Goal: Task Accomplishment & Management: Complete application form

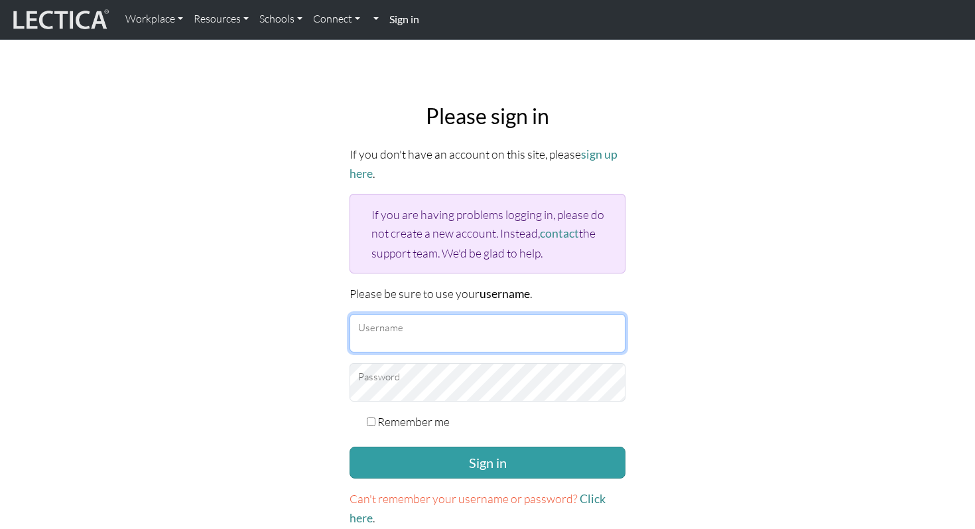
click at [424, 327] on input "Username" at bounding box center [487, 333] width 276 height 38
type input "danieladonai"
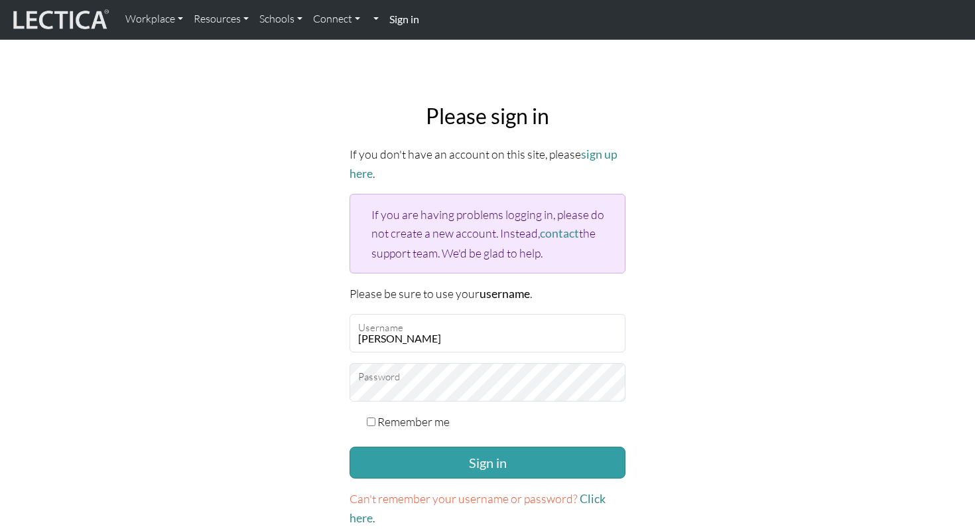
click at [389, 420] on label "Remember me" at bounding box center [413, 421] width 72 height 19
click at [375, 420] on input "Remember me" at bounding box center [371, 421] width 9 height 9
checkbox input "true"
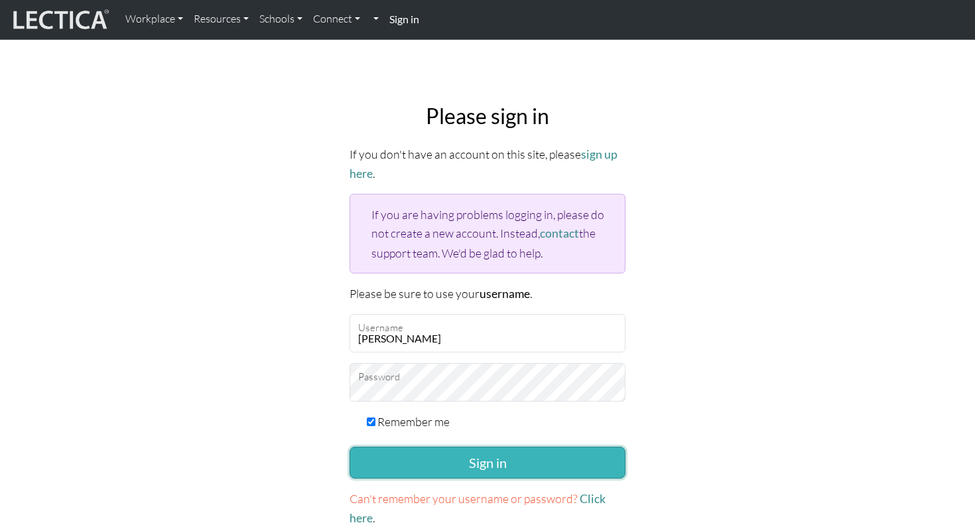
click at [388, 459] on button "Sign in" at bounding box center [487, 462] width 276 height 32
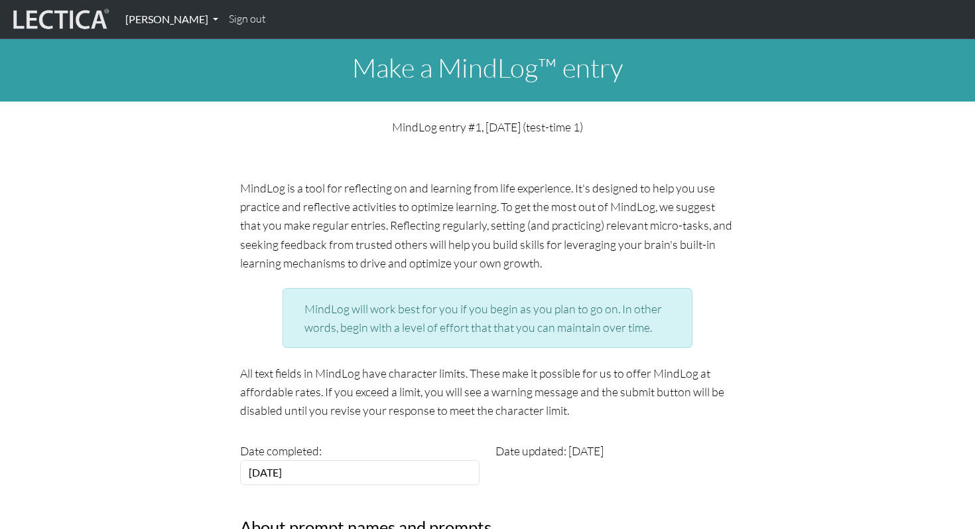
click at [163, 17] on link "[PERSON_NAME]" at bounding box center [171, 19] width 103 height 28
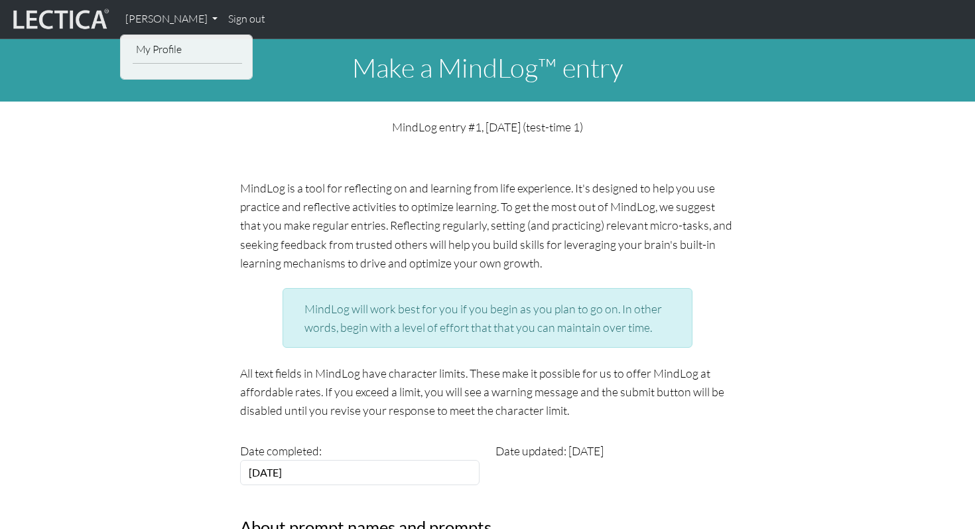
click at [168, 67] on div "My Profile" at bounding box center [187, 54] width 125 height 29
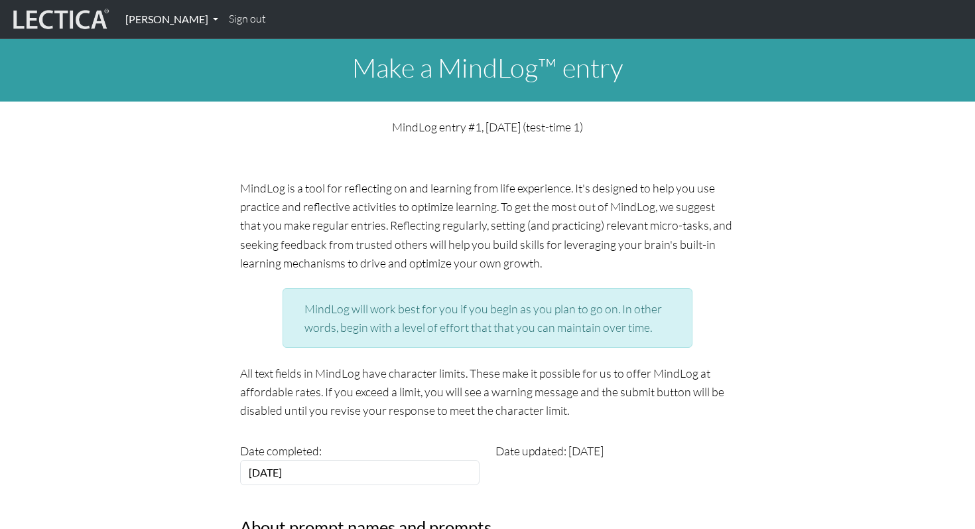
click at [157, 25] on link "Daniel Adonai" at bounding box center [171, 19] width 103 height 28
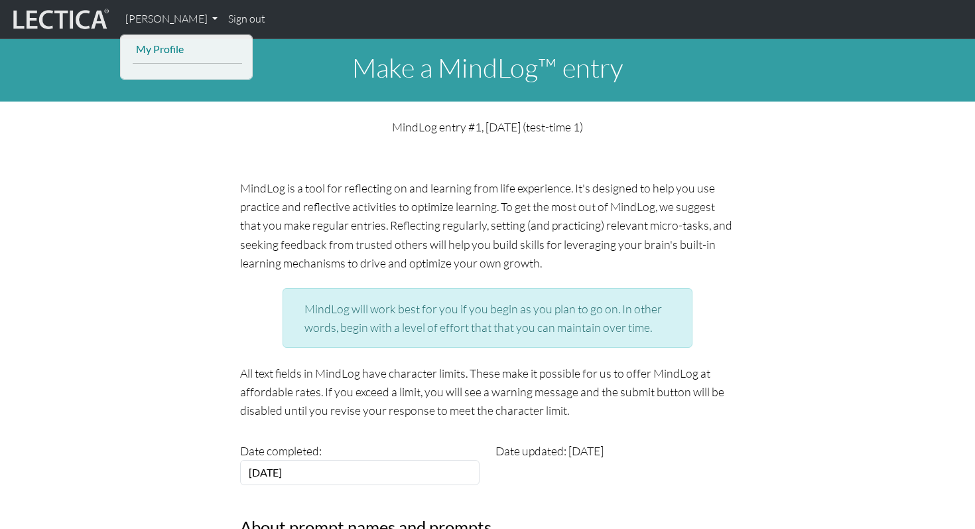
click at [157, 52] on link "My Profile" at bounding box center [187, 49] width 109 height 18
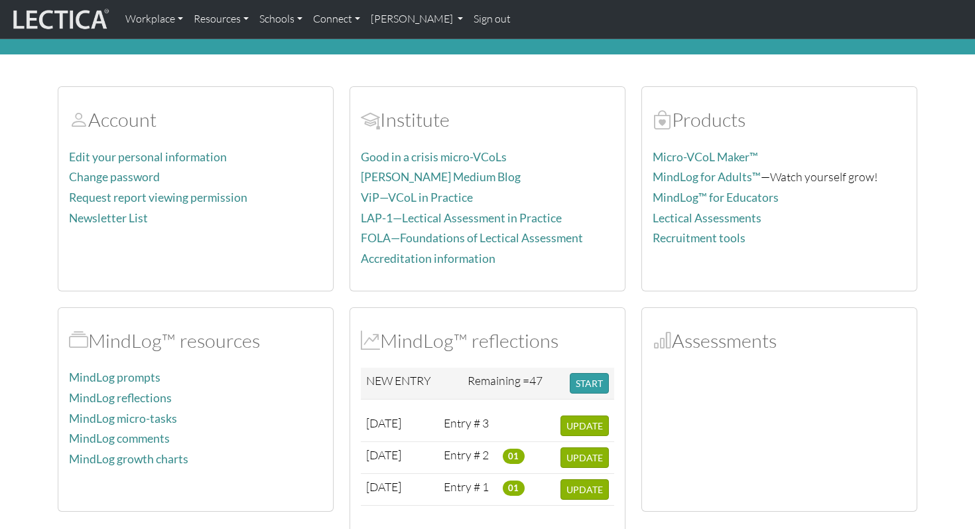
scroll to position [58, 0]
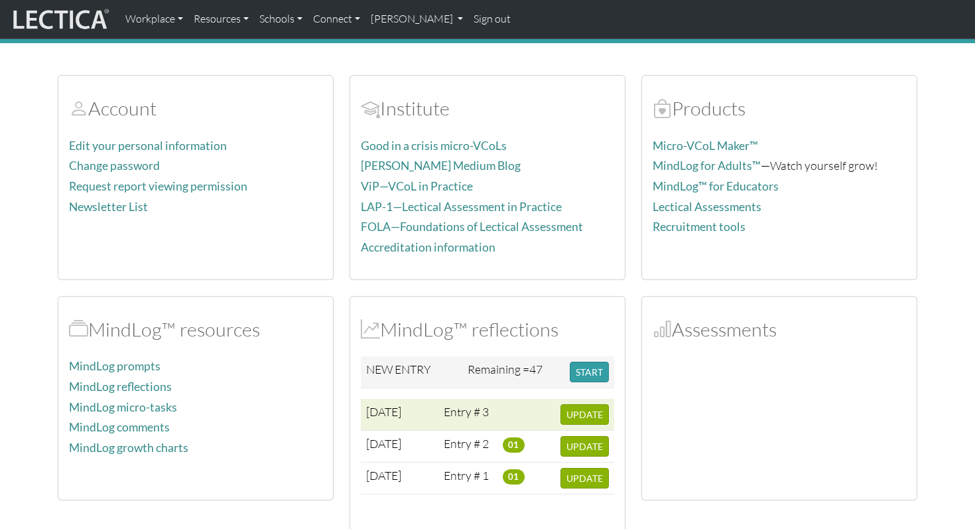
click at [513, 418] on td at bounding box center [526, 415] width 58 height 32
click at [576, 410] on span "UPDATE" at bounding box center [584, 414] width 36 height 11
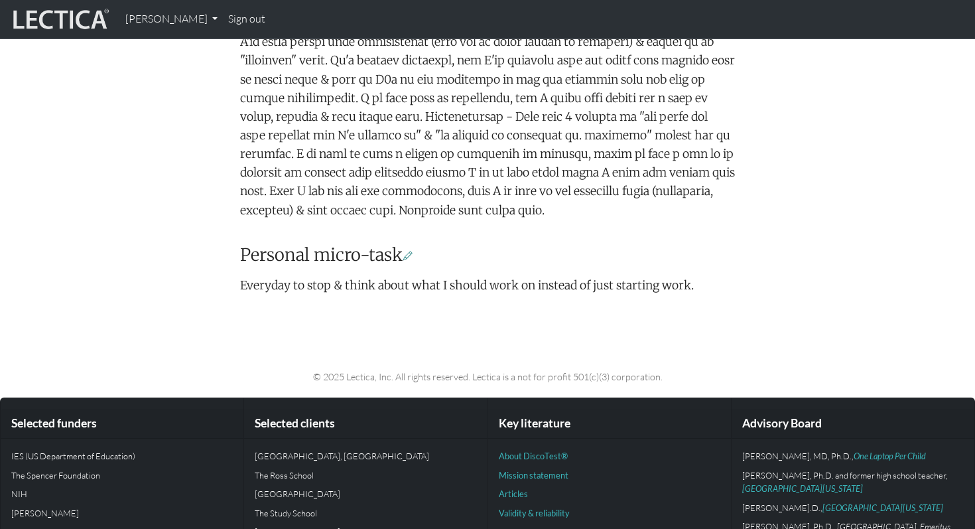
scroll to position [467, 0]
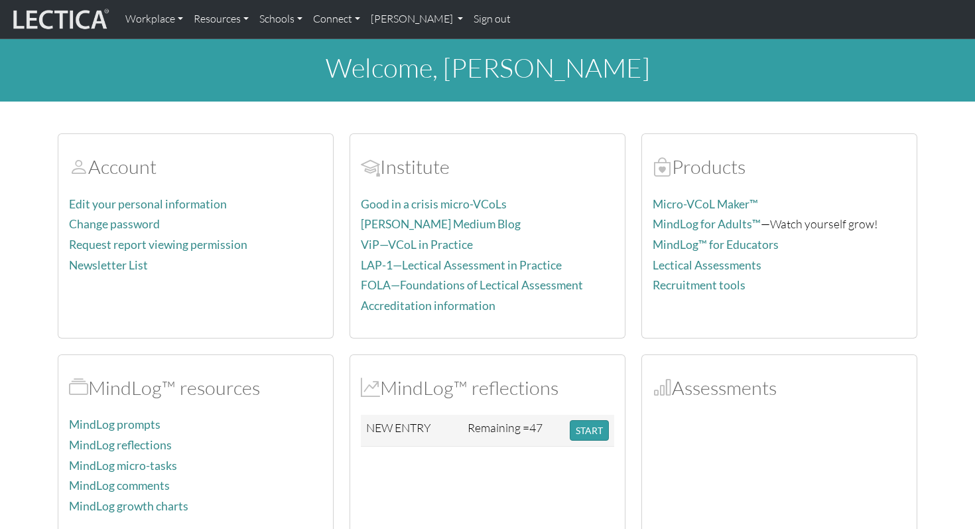
scroll to position [58, 0]
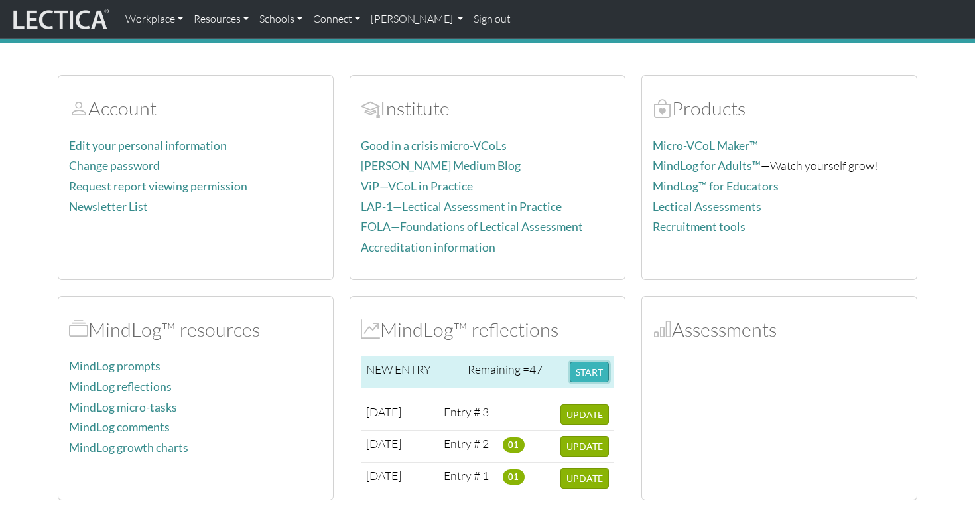
click at [586, 375] on button "START" at bounding box center [589, 371] width 39 height 21
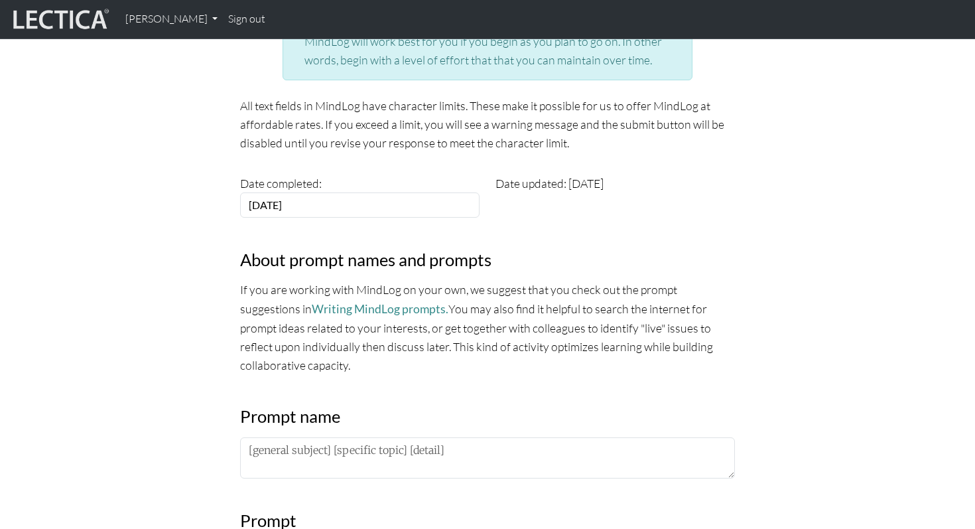
scroll to position [351, 0]
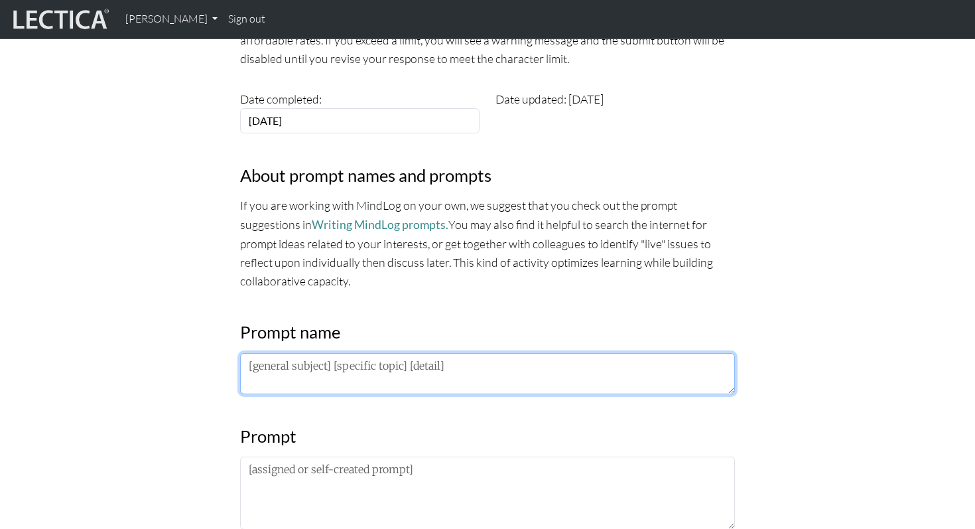
click at [361, 372] on textarea at bounding box center [487, 373] width 495 height 41
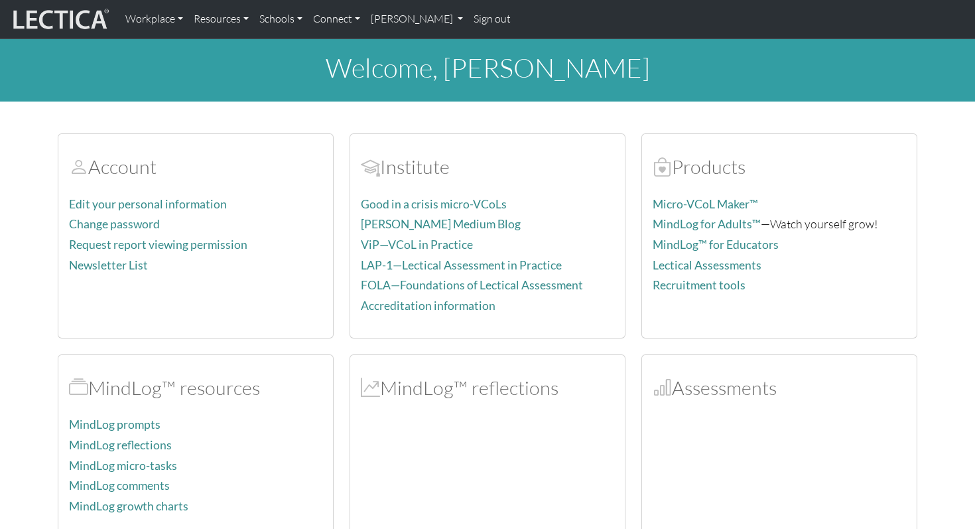
scroll to position [58, 0]
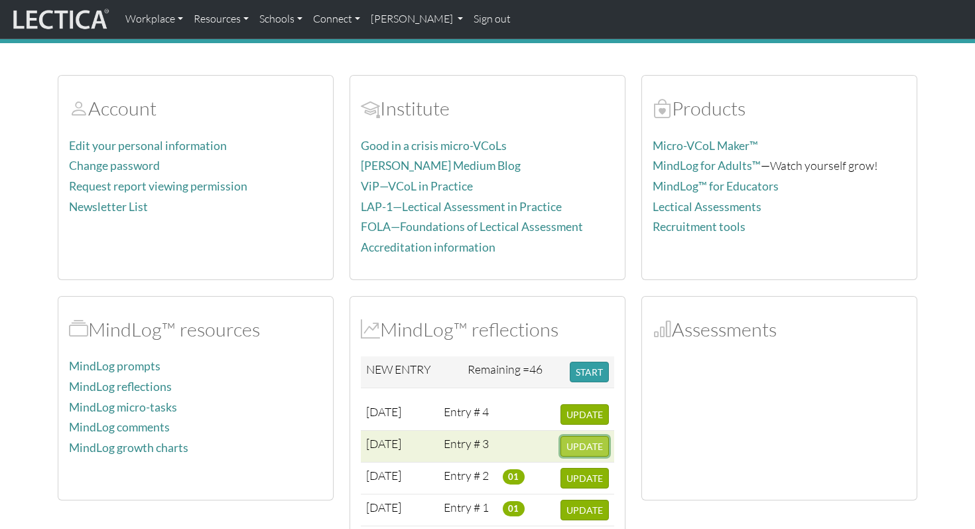
click at [580, 444] on span "UPDATE" at bounding box center [584, 445] width 36 height 11
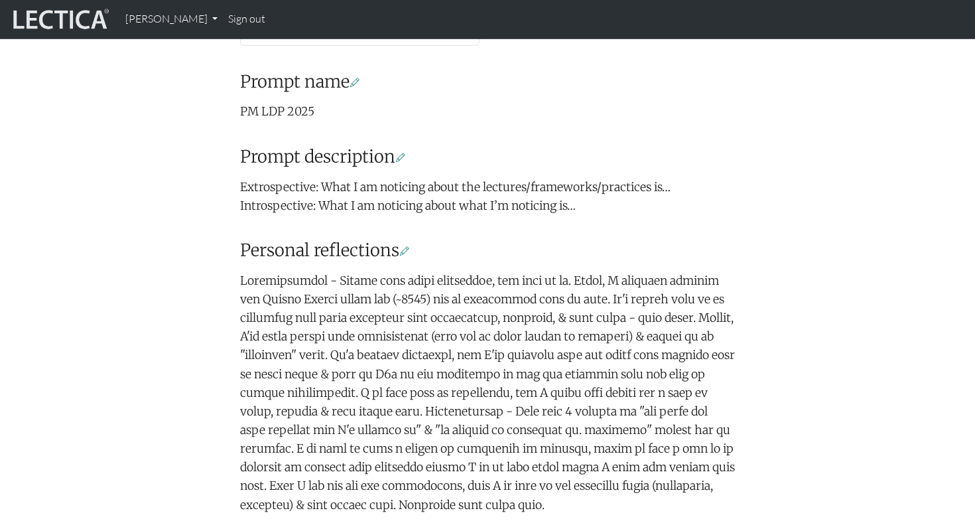
scroll to position [359, 0]
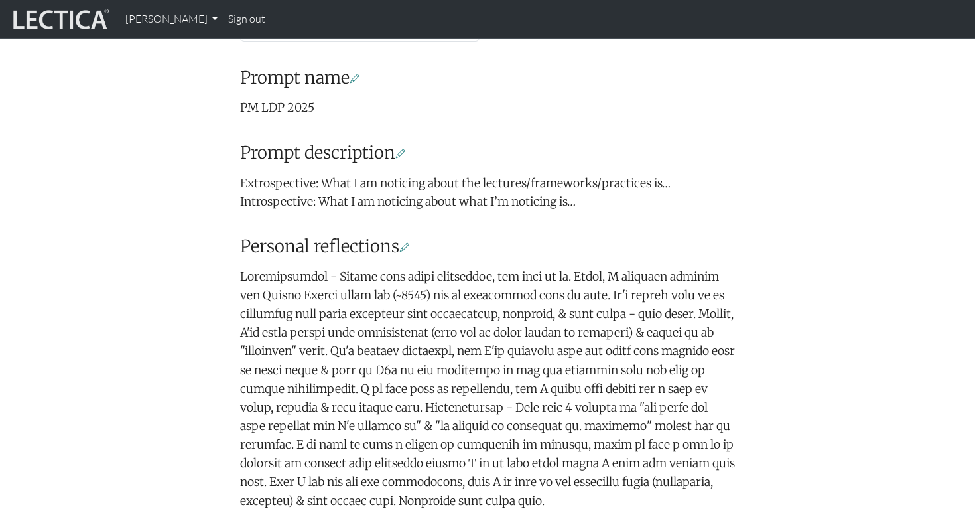
click at [355, 190] on p "Extrospective: What I am noticing about the lectures/frameworks/practices is… I…" at bounding box center [487, 192] width 495 height 37
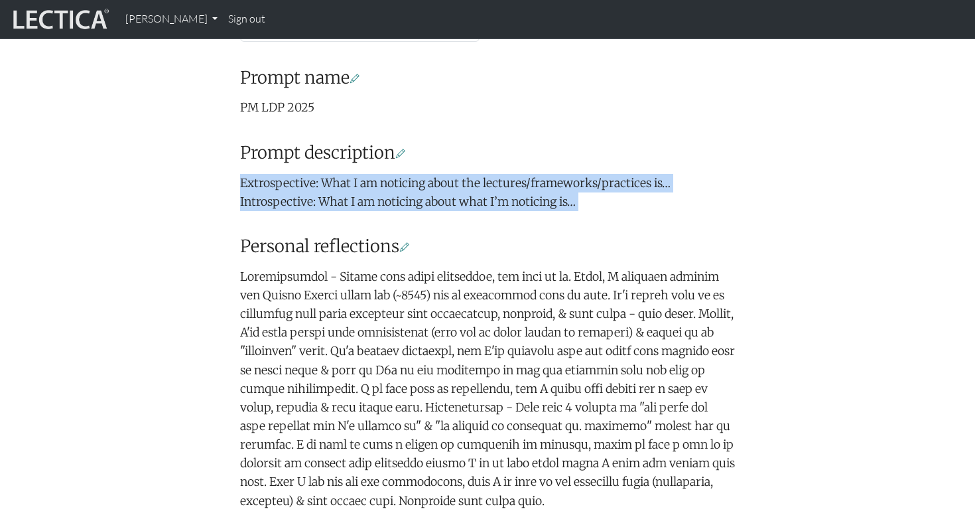
click at [355, 190] on p "Extrospective: What I am noticing about the lectures/frameworks/practices is… I…" at bounding box center [487, 192] width 495 height 37
copy div "Extrospective: What I am noticing about the lectures/frameworks/practices is… I…"
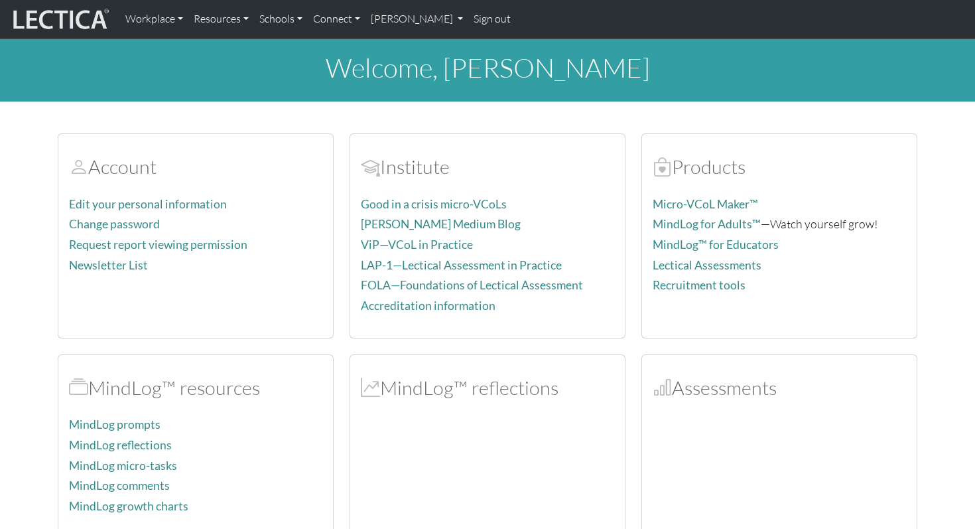
scroll to position [58, 0]
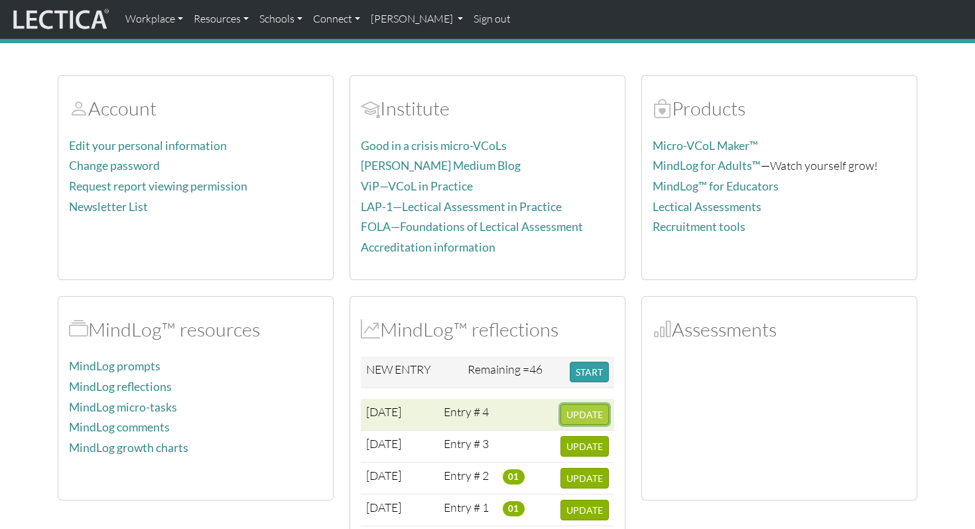
click at [601, 419] on span "UPDATE" at bounding box center [584, 414] width 36 height 11
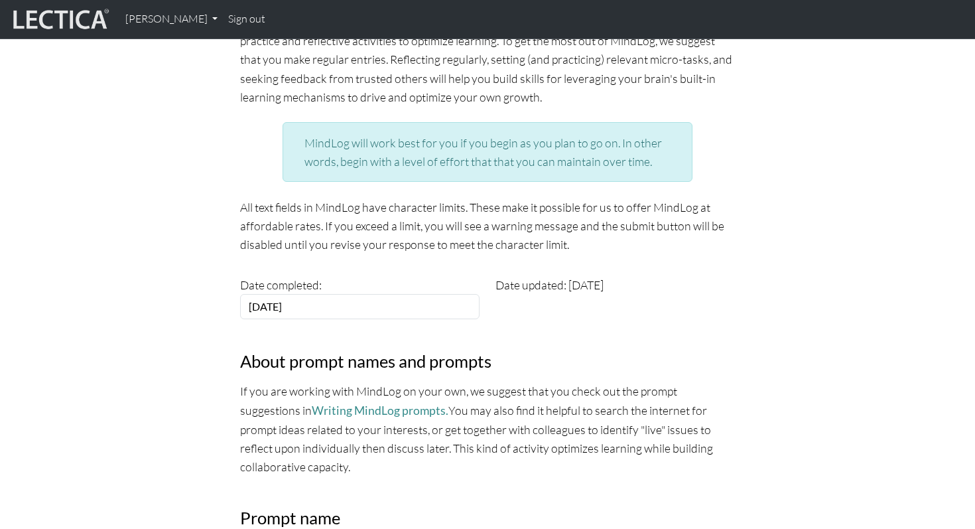
scroll to position [346, 0]
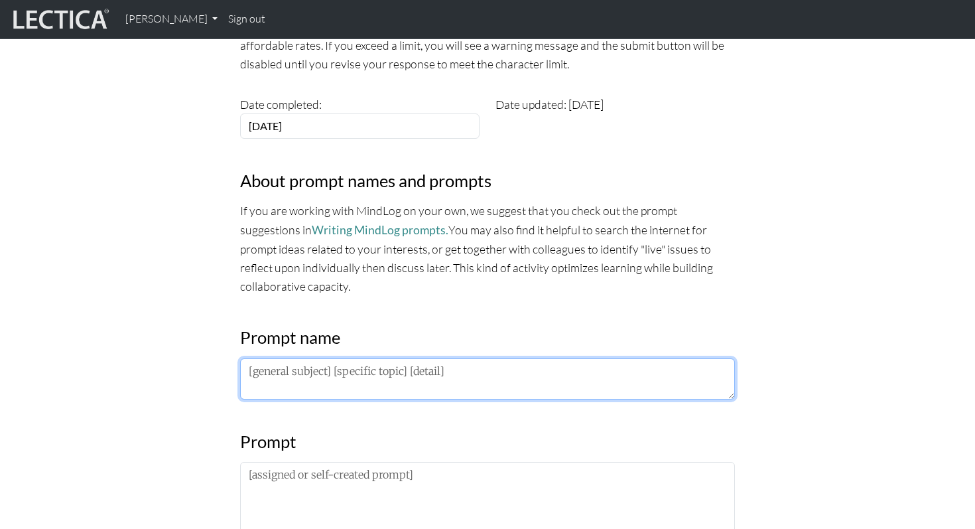
click at [287, 379] on textarea at bounding box center [487, 378] width 495 height 41
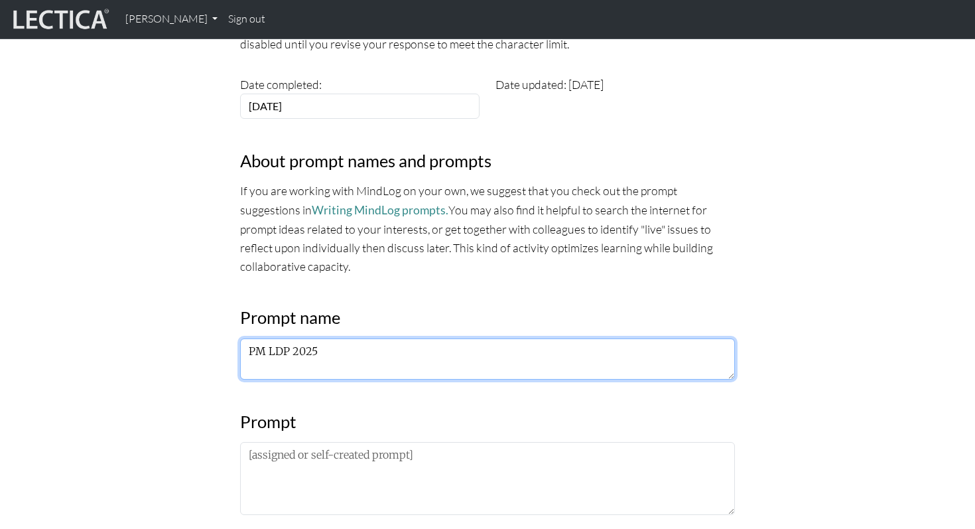
type textarea "PM LDP 2025"
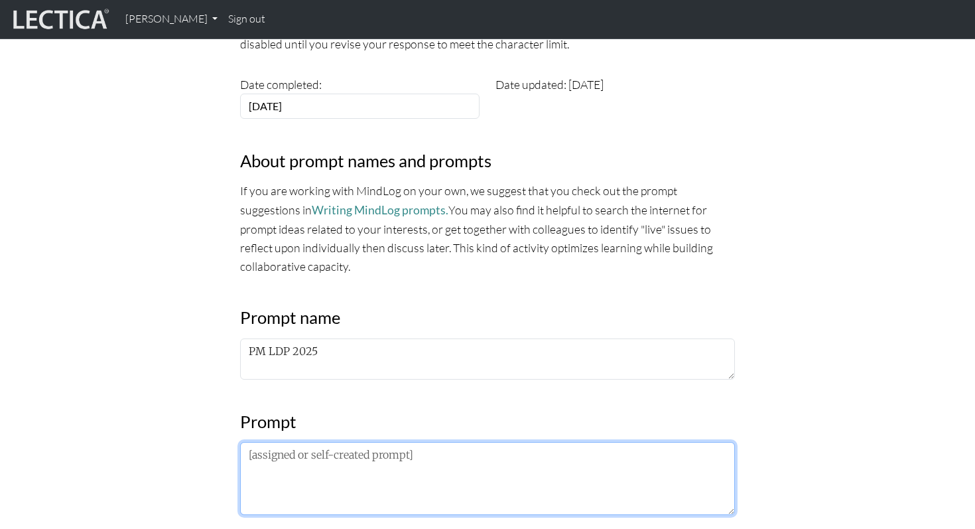
click at [307, 465] on textarea at bounding box center [487, 478] width 495 height 73
paste textarea "Extrospective: What I am noticing about the lectures/frameworks/practices is… I…"
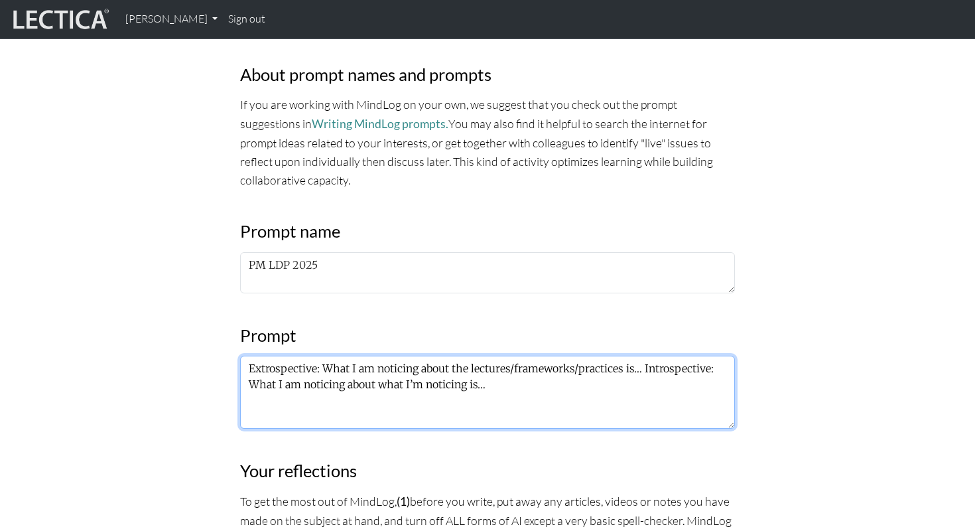
scroll to position [441, 0]
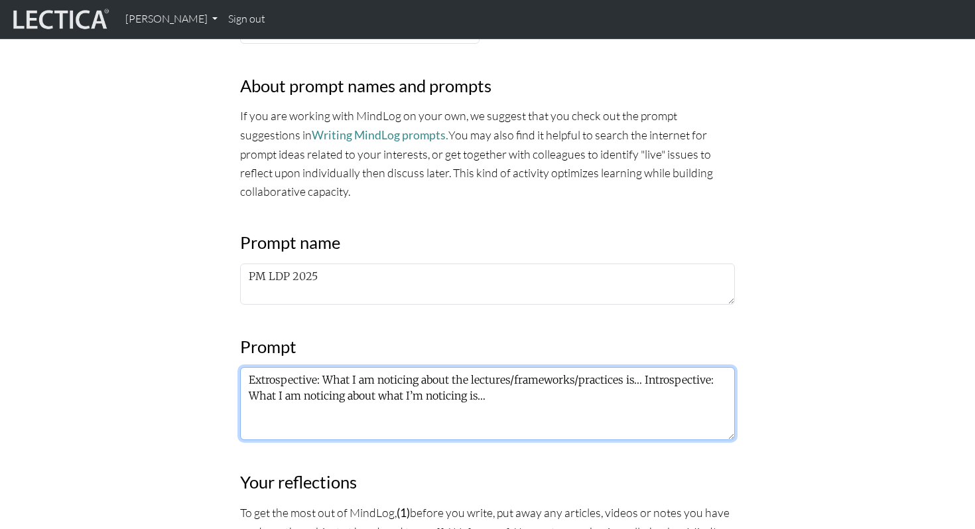
click at [643, 379] on textarea "Extrospective: What I am noticing about the lectures/frameworks/practices is… I…" at bounding box center [487, 403] width 495 height 73
click at [647, 377] on textarea "Extrospective: What I am noticing about the lectures/frameworks/practices is… I…" at bounding box center [487, 403] width 495 height 73
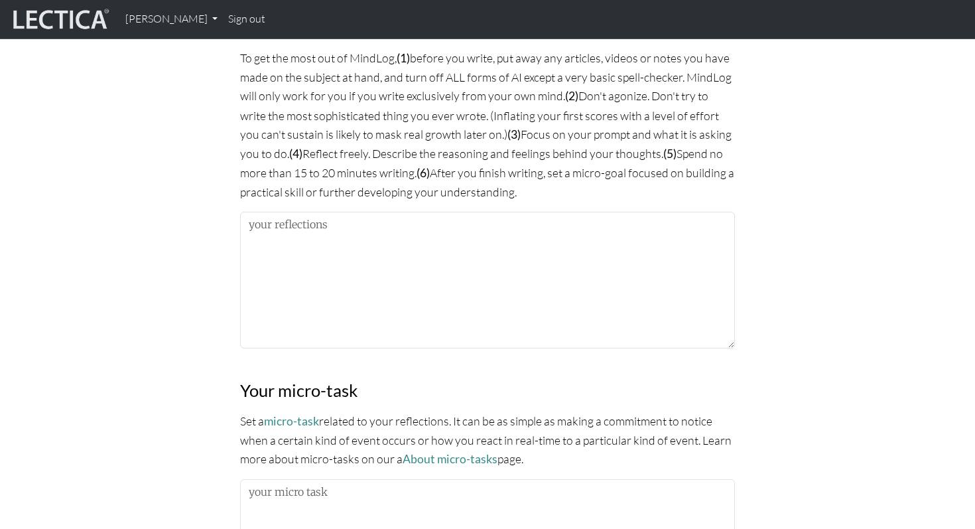
scroll to position [899, 0]
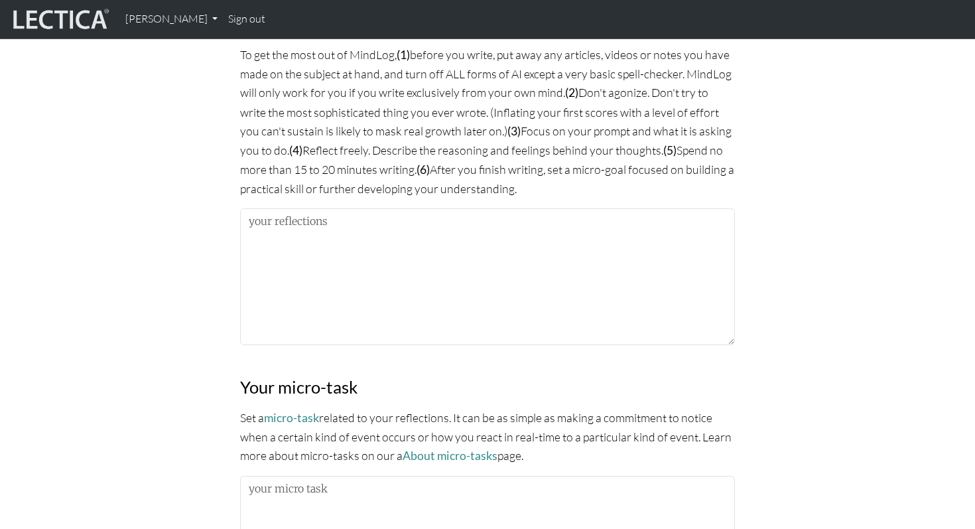
type textarea "Extrospective: What I am noticing about the lectures/frameworks/practices is… I…"
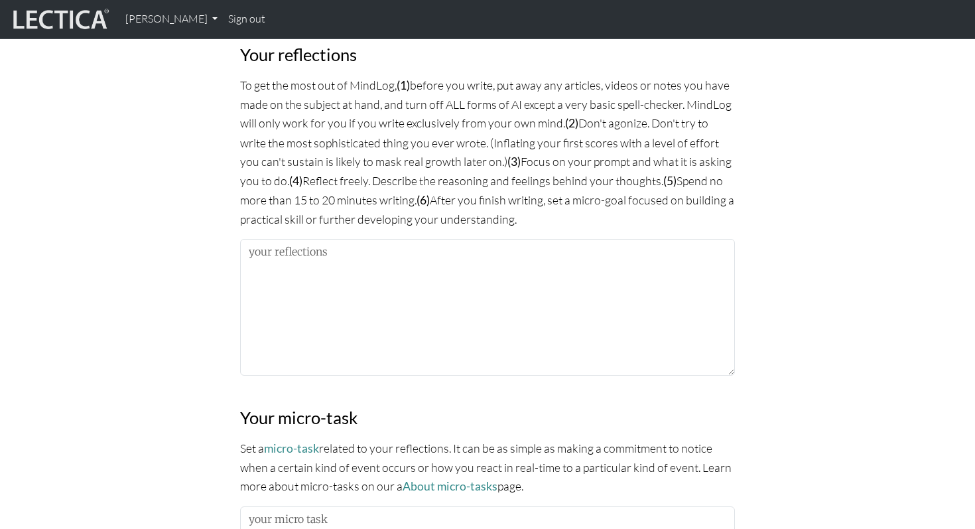
scroll to position [867, 0]
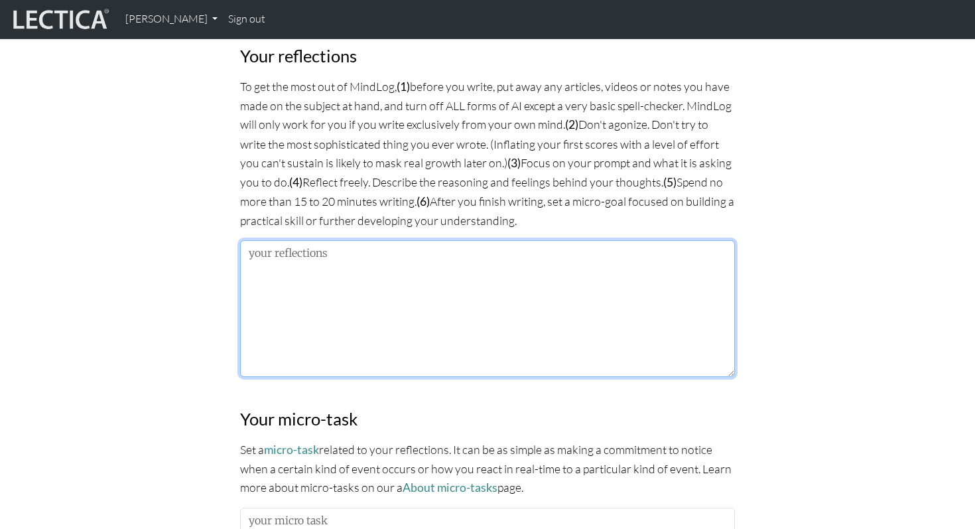
click at [436, 316] on textarea at bounding box center [487, 308] width 495 height 137
paste textarea "Introspective - I believe I am too hard on myself. There are few ways this show…"
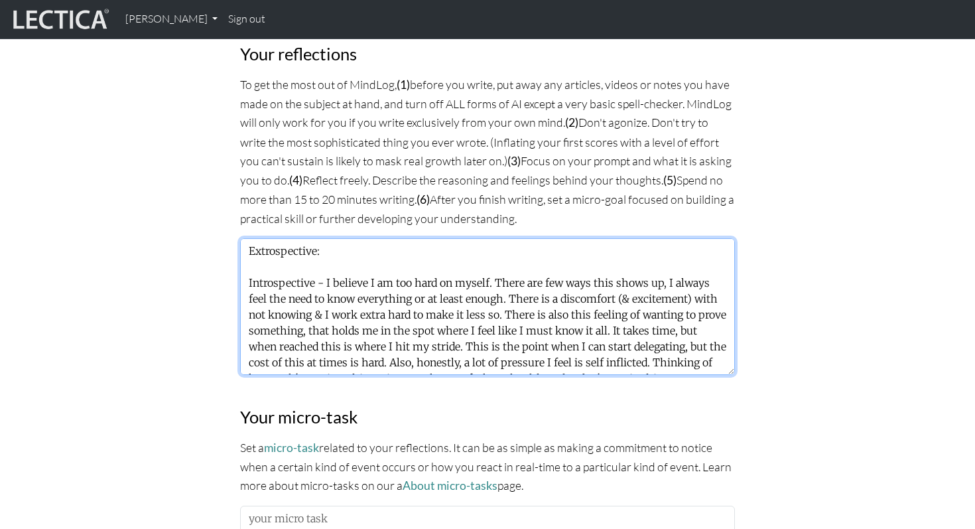
click at [326, 249] on textarea "Extrospective: Introspective - I believe I am too hard on myself. There are few…" at bounding box center [487, 306] width 495 height 137
click at [273, 249] on textarea "Extrospective - Introspective - I believe I am too hard on myself. There are fe…" at bounding box center [487, 306] width 495 height 137
click at [362, 248] on textarea "Extrospective - Introspective - I believe I am too hard on myself. There are fe…" at bounding box center [487, 306] width 495 height 137
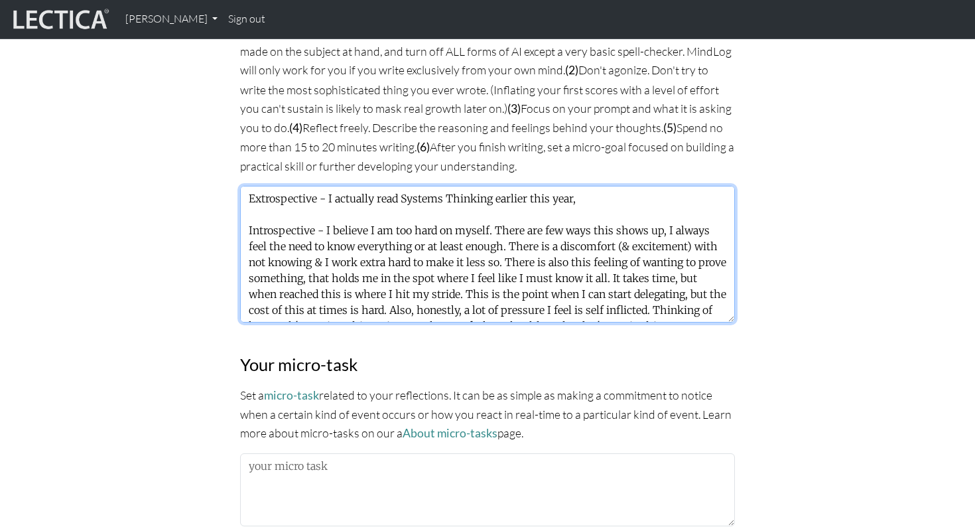
scroll to position [1098, 0]
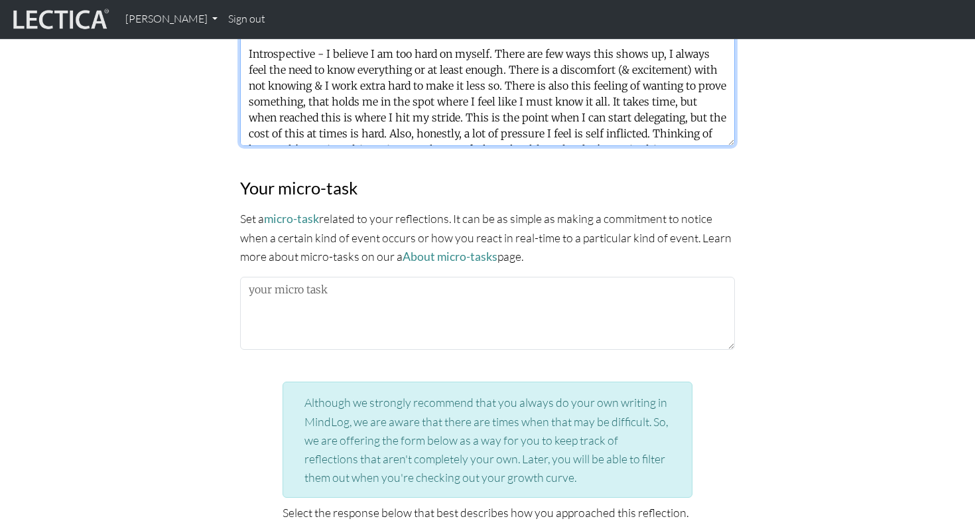
type textarea "Extrospective - I actually read Systems Thinking earlier this year, Introspecti…"
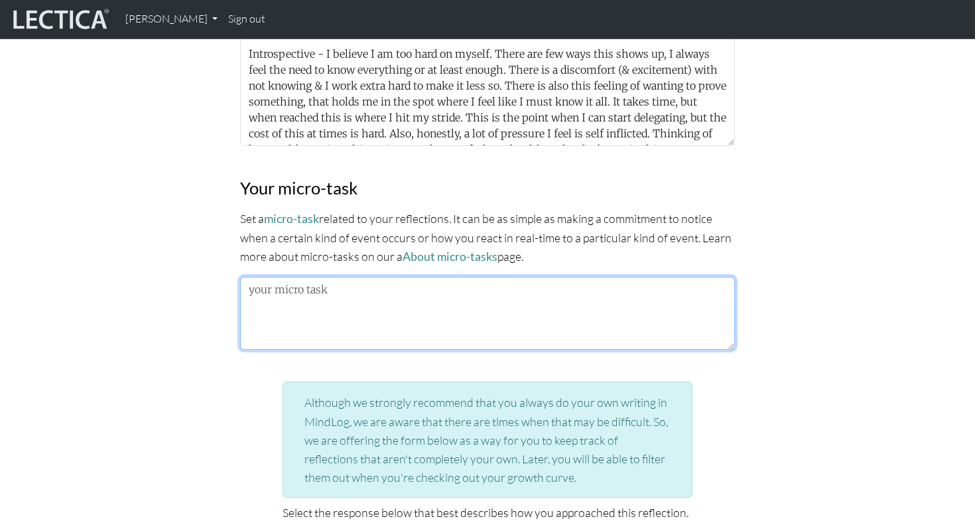
click at [357, 309] on textarea at bounding box center [487, 313] width 495 height 73
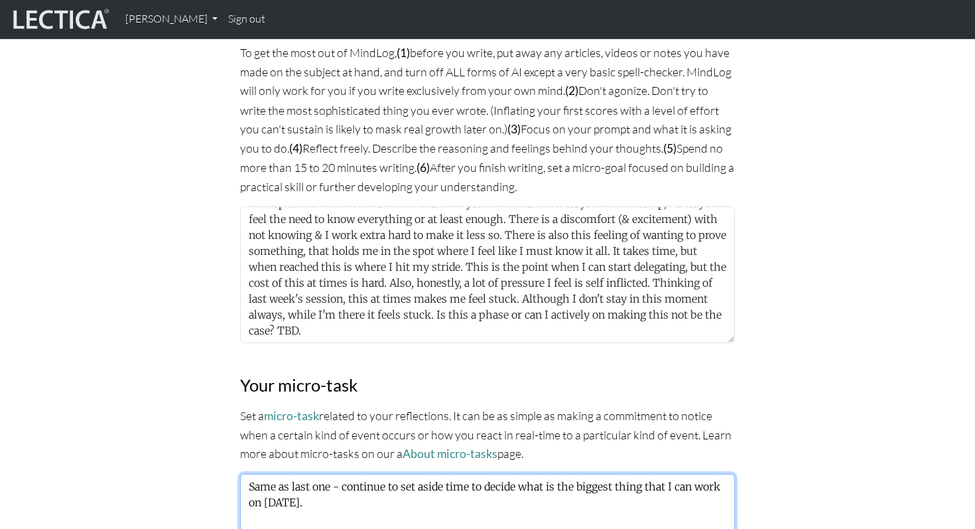
scroll to position [48, 0]
type textarea "Same as last one - continue to set aside time to decide what is the biggest thi…"
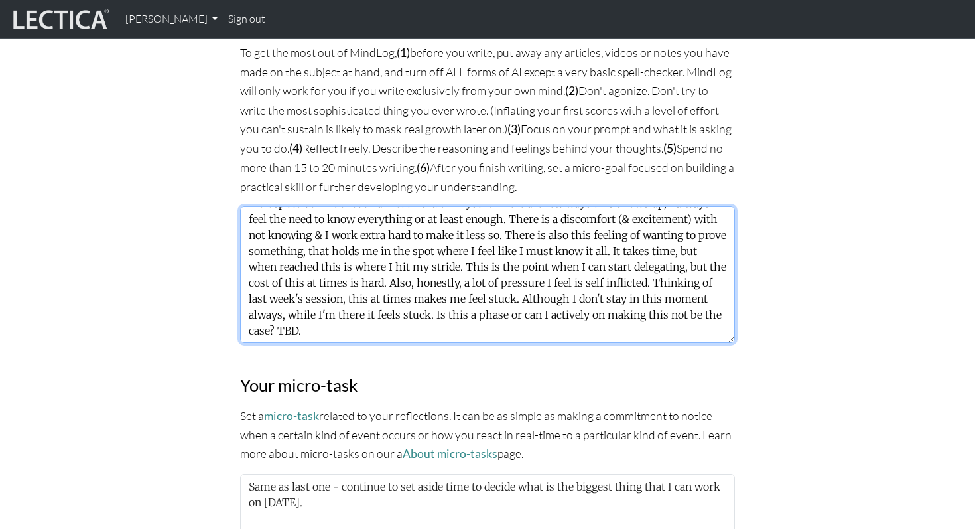
click at [550, 309] on textarea "Extrospective - I actually read Systems Thinking earlier this year, Introspecti…" at bounding box center [487, 274] width 495 height 137
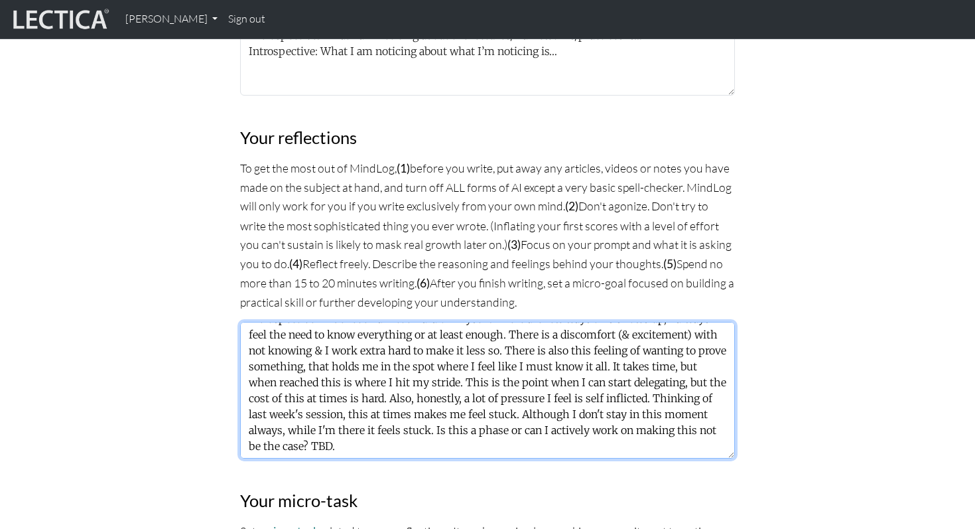
scroll to position [0, 0]
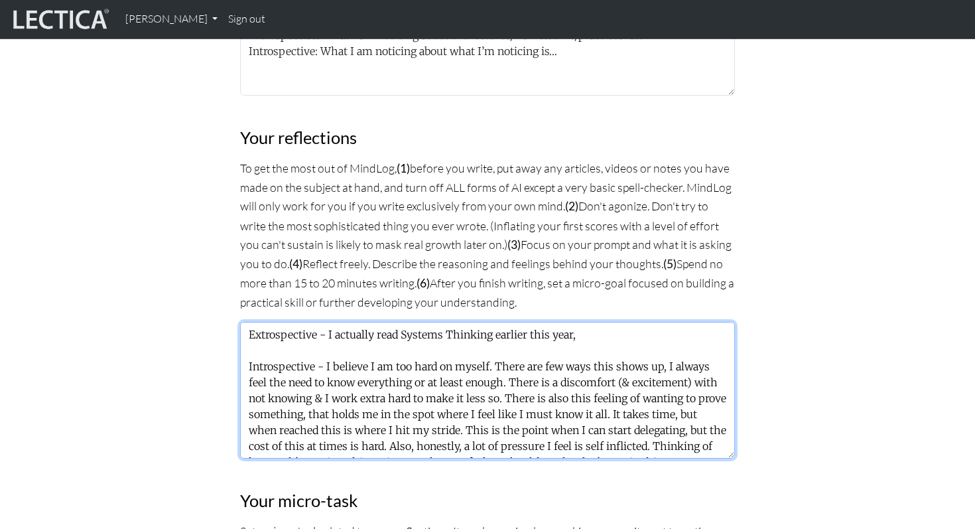
click at [582, 337] on textarea "Extrospective - I actually read Systems Thinking earlier this year, Introspecti…" at bounding box center [487, 390] width 495 height 137
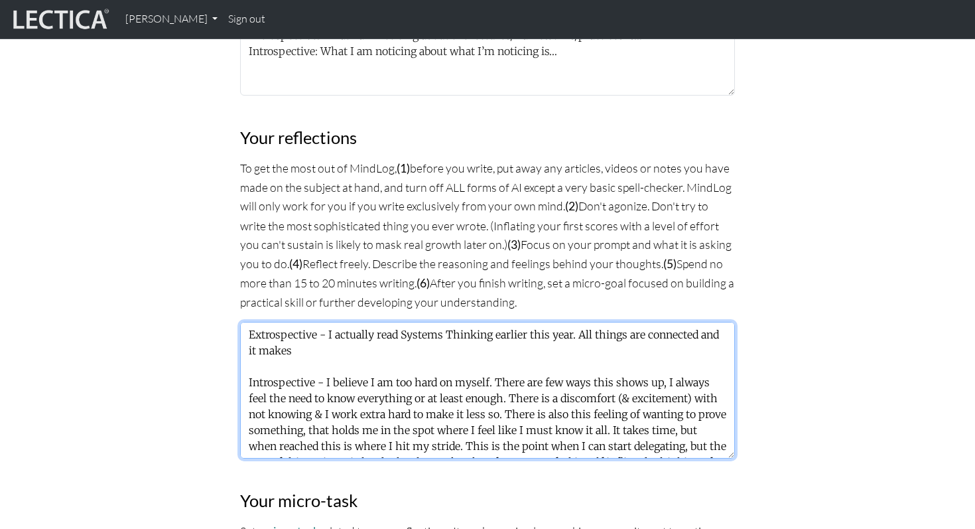
drag, startPoint x: 572, startPoint y: 333, endPoint x: 682, endPoint y: 346, distance: 110.2
click at [682, 346] on textarea "Extrospective - I actually read Systems Thinking earlier this year. All things …" at bounding box center [487, 390] width 495 height 137
click at [680, 331] on textarea "Extrospective - I actually read Systems Thinking earlier this year, was fascina…" at bounding box center [487, 390] width 495 height 137
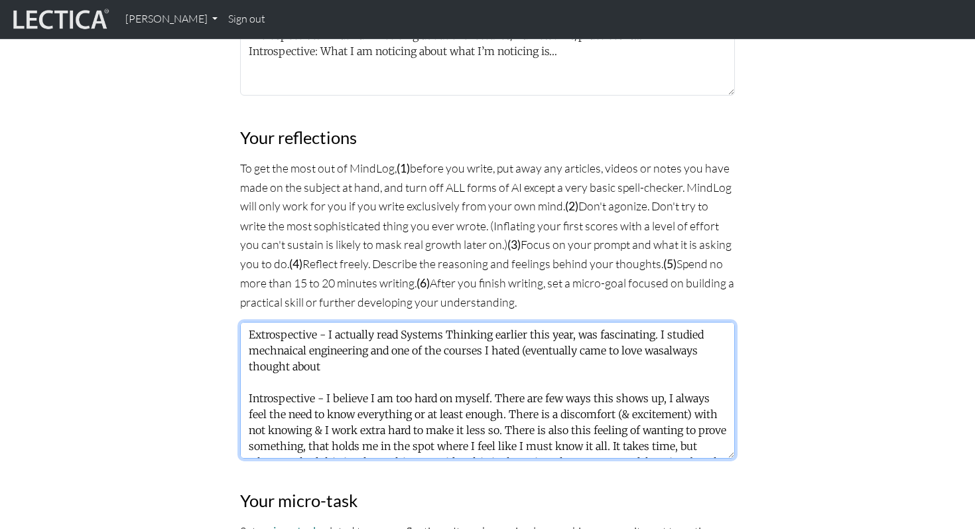
click at [640, 346] on textarea "Extrospective - I actually read Systems Thinking earlier this year, was fascina…" at bounding box center [487, 390] width 495 height 137
click at [668, 347] on textarea "Extrospective - I actually read Systems Thinking earlier this year, was fascina…" at bounding box center [487, 390] width 495 height 137
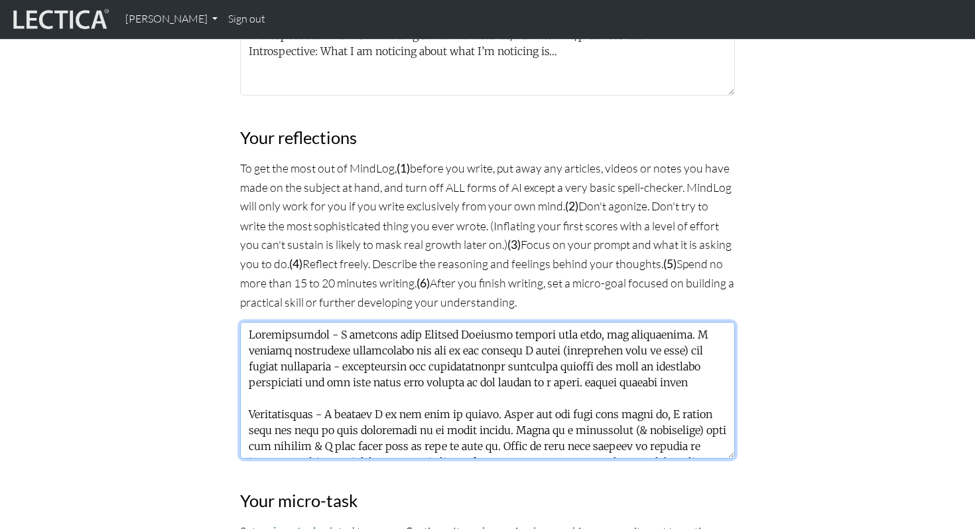
click at [335, 367] on textarea at bounding box center [487, 390] width 495 height 137
click at [280, 349] on textarea at bounding box center [487, 390] width 495 height 137
click at [315, 362] on textarea at bounding box center [487, 390] width 495 height 137
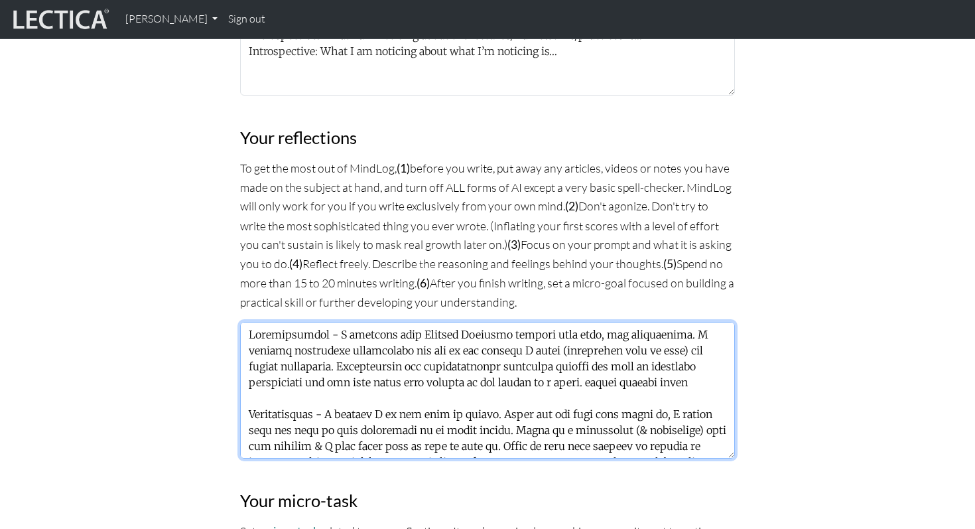
click at [491, 361] on textarea at bounding box center [487, 390] width 495 height 137
click at [493, 363] on textarea at bounding box center [487, 390] width 495 height 137
click at [330, 369] on textarea at bounding box center [487, 390] width 495 height 137
click at [324, 359] on textarea at bounding box center [487, 390] width 495 height 137
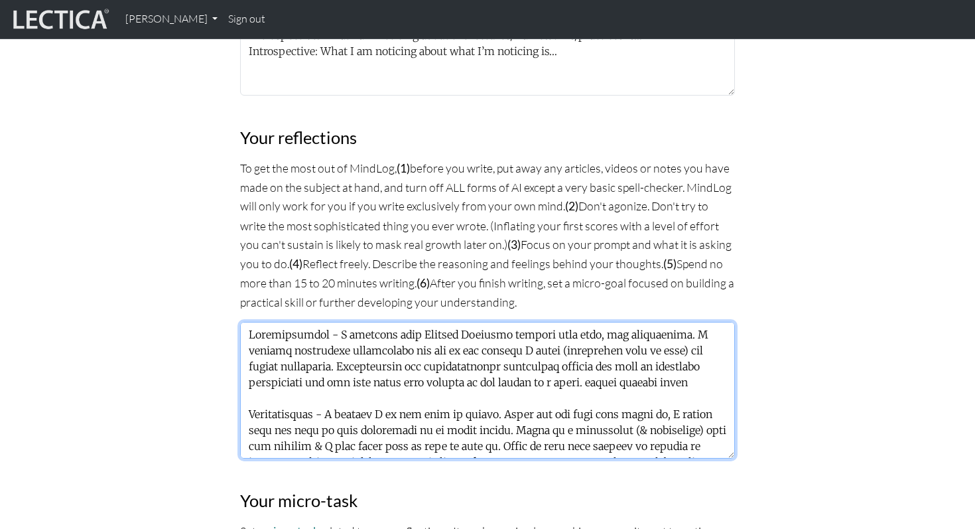
click at [324, 359] on textarea at bounding box center [487, 390] width 495 height 137
drag, startPoint x: 704, startPoint y: 381, endPoint x: 592, endPoint y: 379, distance: 112.1
click at [592, 379] on textarea at bounding box center [487, 390] width 495 height 137
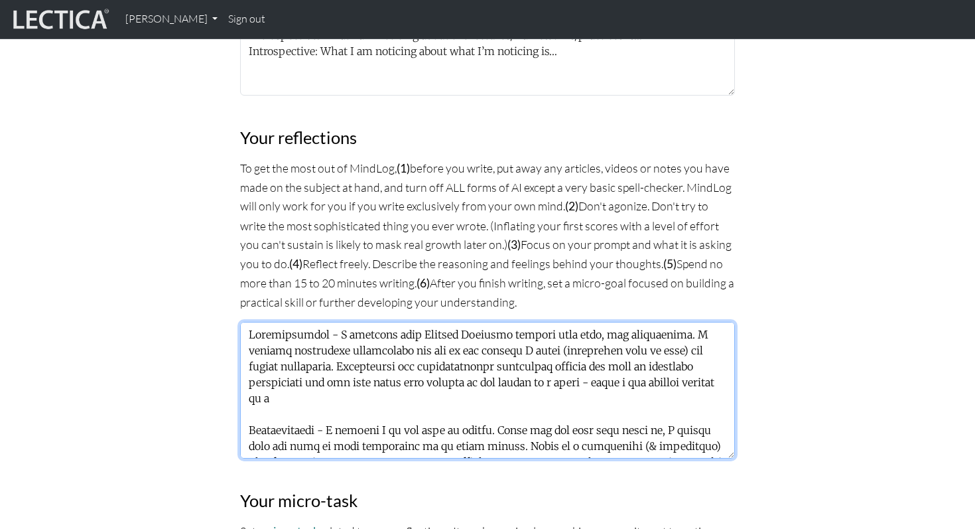
drag, startPoint x: 590, startPoint y: 392, endPoint x: 590, endPoint y: 381, distance: 10.6
click at [590, 381] on textarea at bounding box center [487, 390] width 495 height 137
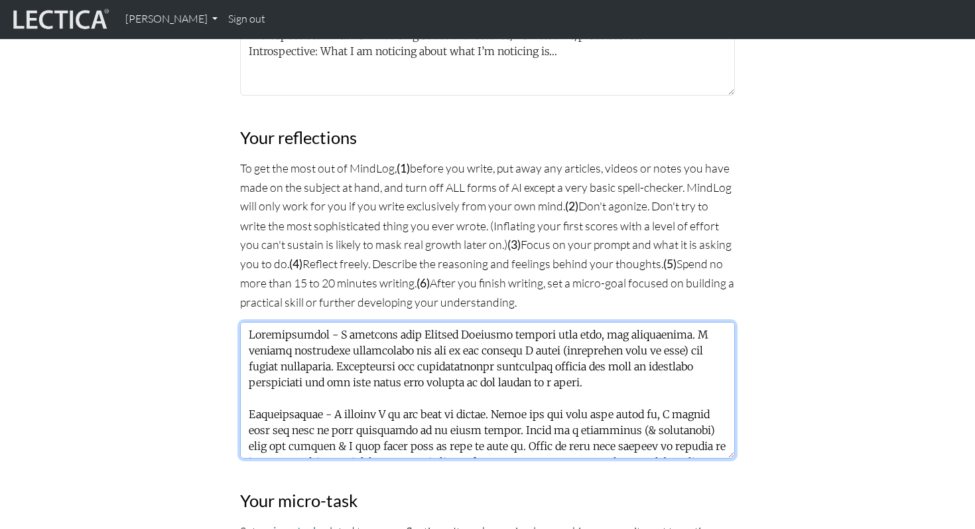
click at [631, 341] on textarea at bounding box center [487, 390] width 495 height 137
click at [597, 379] on textarea at bounding box center [487, 390] width 495 height 137
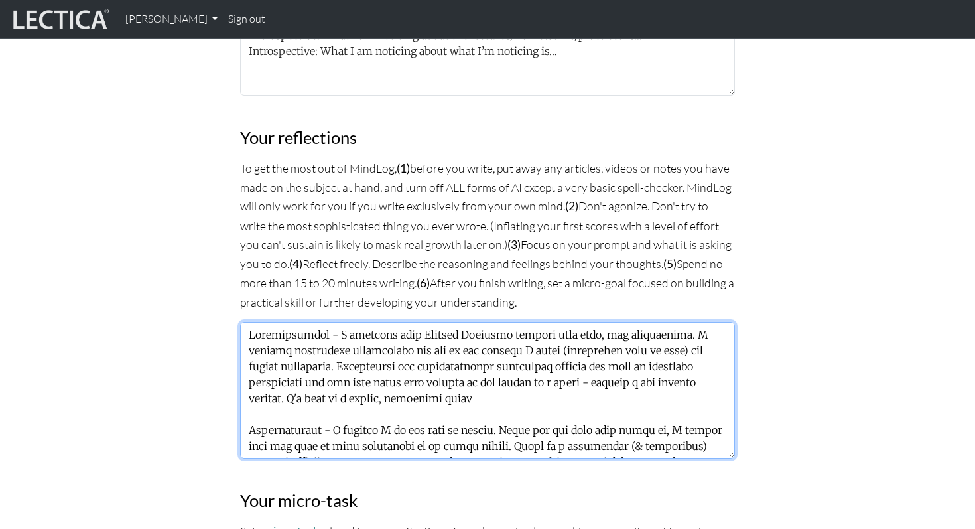
click at [430, 399] on textarea at bounding box center [487, 390] width 495 height 137
click at [660, 396] on textarea at bounding box center [487, 390] width 495 height 137
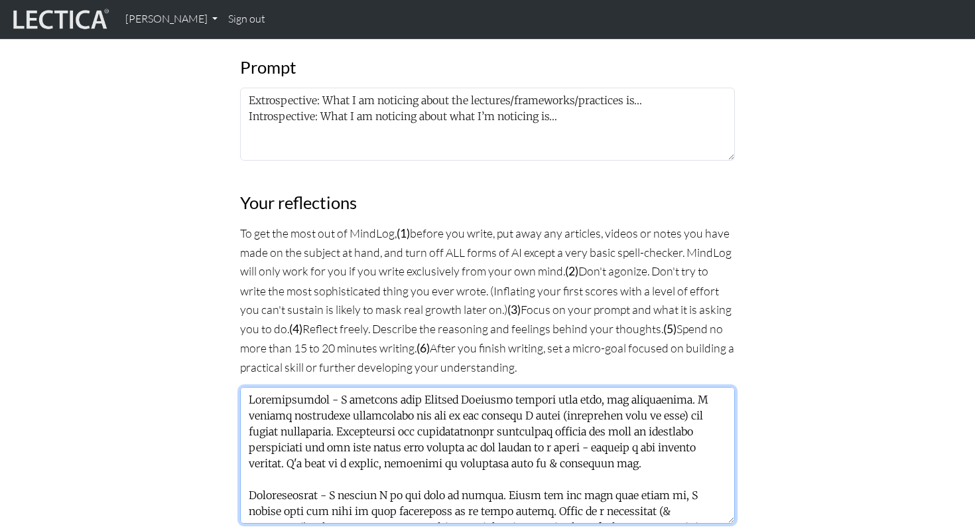
scroll to position [727, 0]
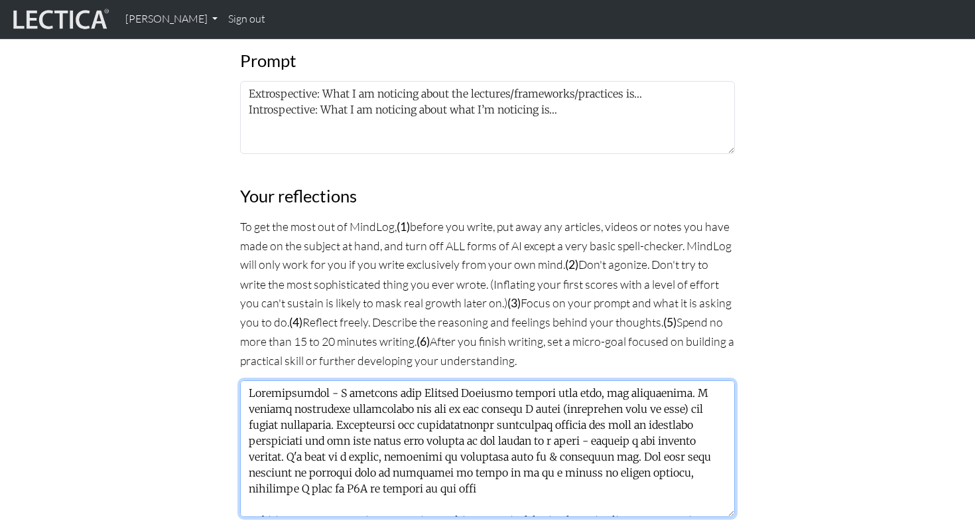
click at [288, 485] on textarea at bounding box center [487, 448] width 495 height 137
click at [444, 485] on textarea at bounding box center [487, 448] width 495 height 137
click at [564, 483] on textarea at bounding box center [487, 448] width 495 height 137
drag, startPoint x: 680, startPoint y: 483, endPoint x: 638, endPoint y: 483, distance: 41.8
click at [637, 483] on textarea at bounding box center [487, 448] width 495 height 137
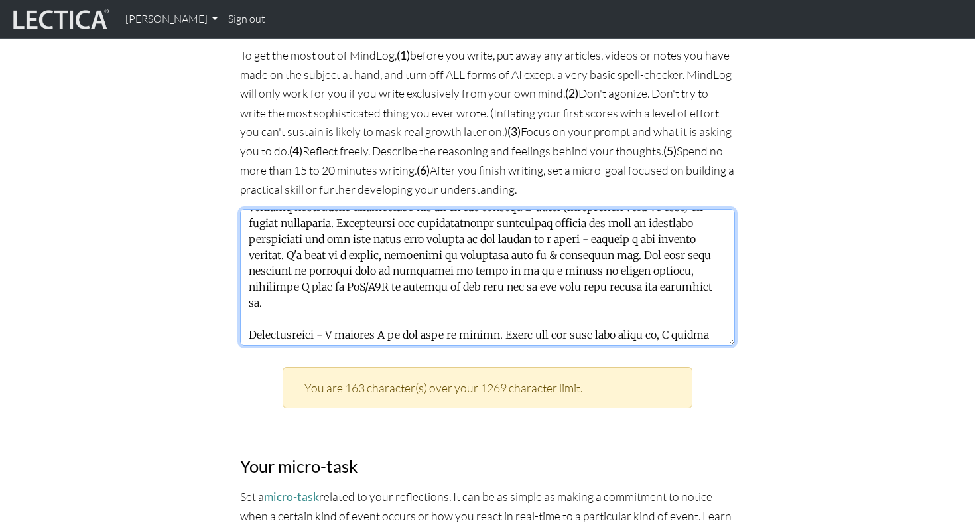
scroll to position [30, 0]
click at [557, 251] on textarea at bounding box center [487, 277] width 495 height 137
click at [695, 254] on textarea at bounding box center [487, 277] width 495 height 137
drag, startPoint x: 341, startPoint y: 302, endPoint x: 317, endPoint y: 270, distance: 40.3
click at [317, 270] on textarea at bounding box center [487, 277] width 495 height 137
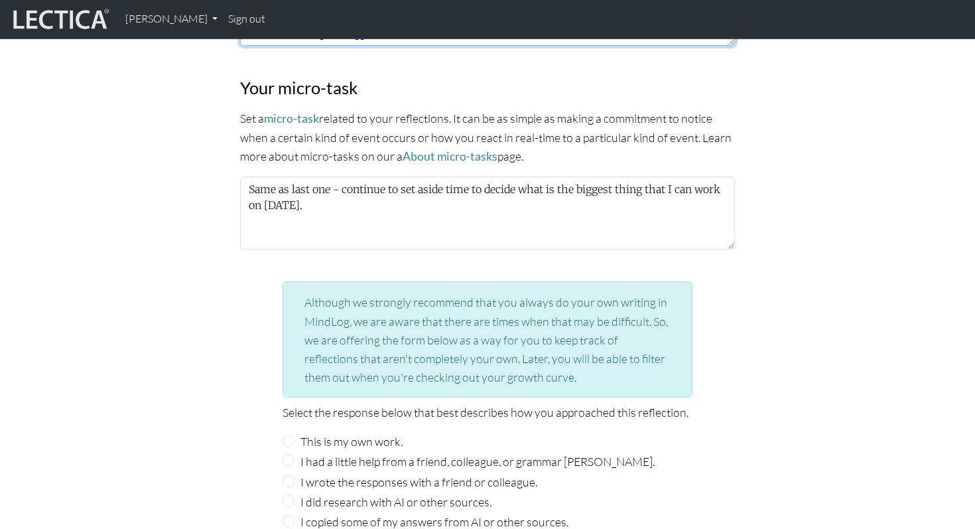
scroll to position [1564, 0]
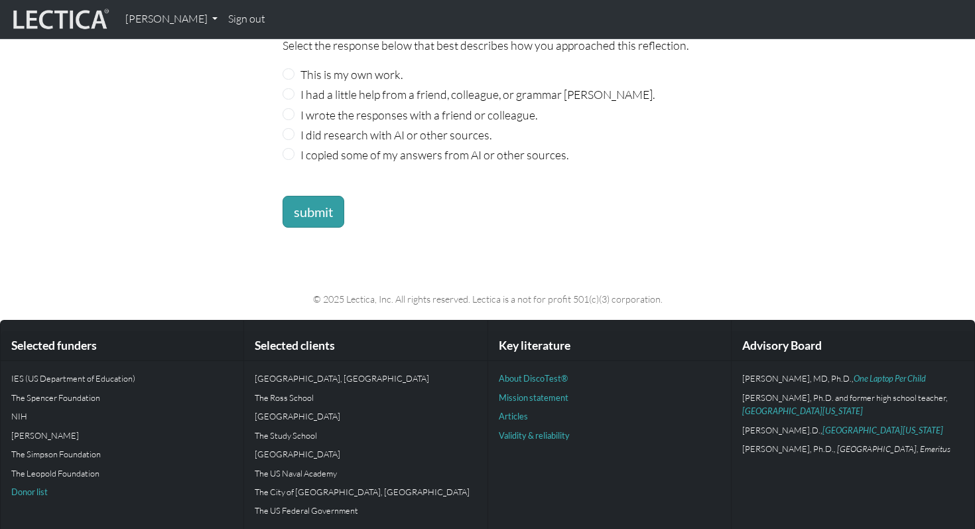
type textarea "Extrospective - I actually read Systems Thinking earlier this year, was fascina…"
click at [362, 70] on label "This is my own work." at bounding box center [351, 74] width 102 height 19
click at [294, 70] on input "This is my own work." at bounding box center [289, 74] width 12 height 12
radio input "true"
click at [329, 200] on button "submit" at bounding box center [314, 212] width 62 height 32
